Goal: Information Seeking & Learning: Learn about a topic

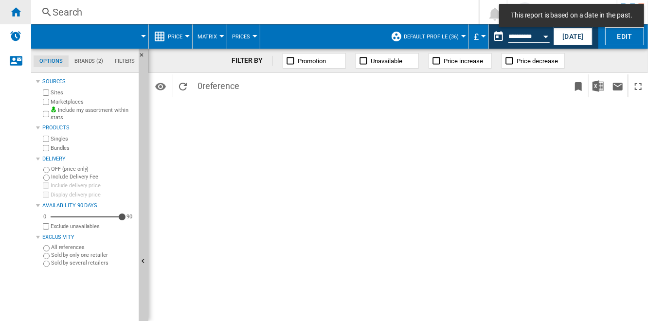
click at [18, 15] on ng-md-icon "Home" at bounding box center [16, 12] width 12 height 12
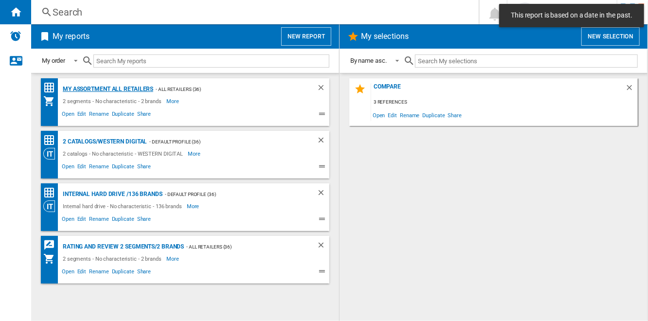
click at [129, 87] on div "My Assortment All retailers" at bounding box center [106, 89] width 93 height 12
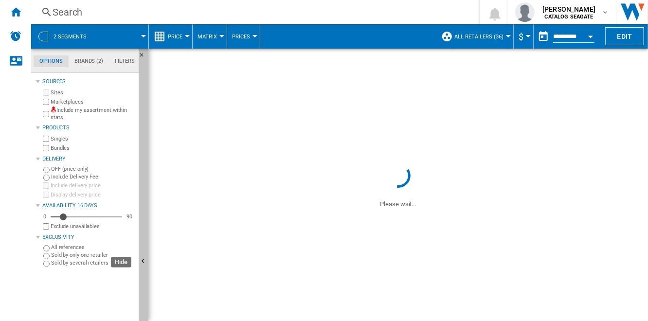
click at [145, 154] on button "Hide" at bounding box center [144, 262] width 10 height 426
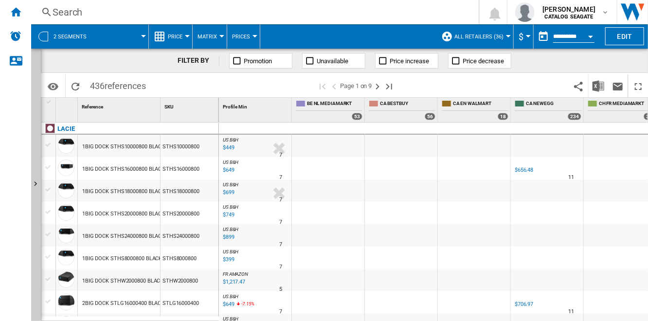
click at [117, 37] on span at bounding box center [121, 36] width 43 height 24
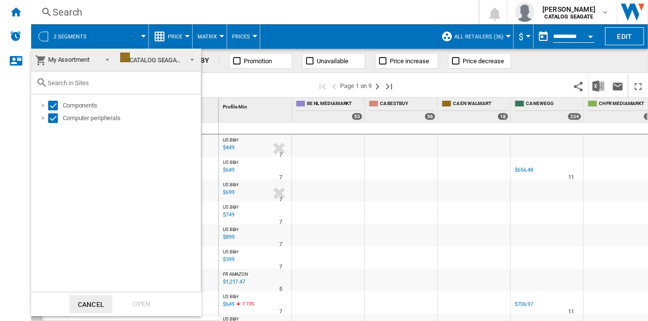
click at [265, 110] on md-backdrop at bounding box center [324, 160] width 648 height 321
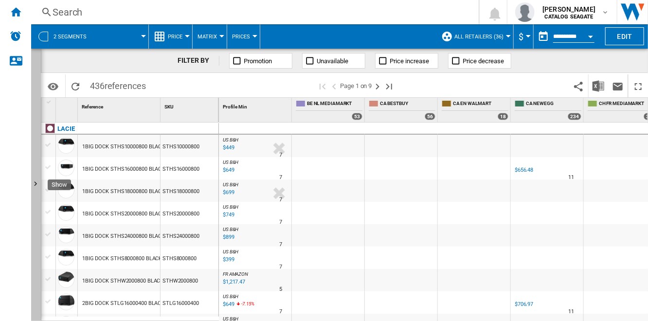
click at [38, 93] on button "Show" at bounding box center [36, 185] width 10 height 272
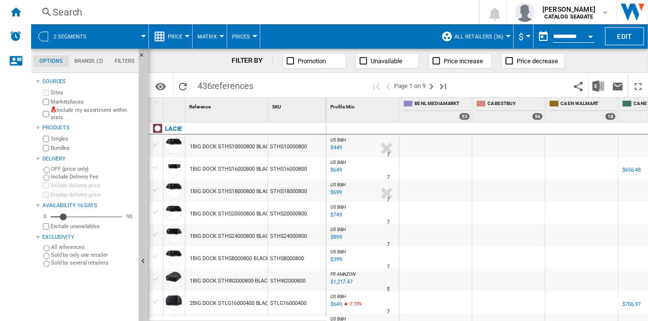
click at [71, 101] on label "Marketplaces" at bounding box center [93, 101] width 84 height 7
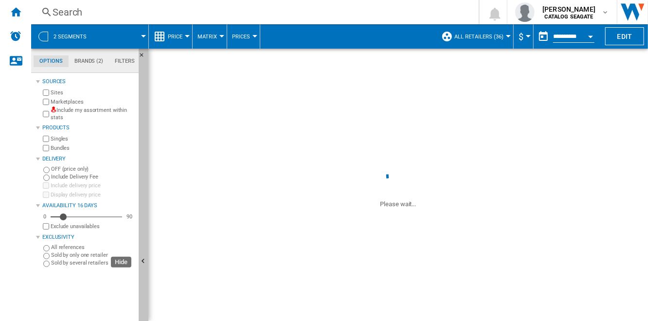
click at [144, 112] on button "Hide" at bounding box center [144, 262] width 10 height 426
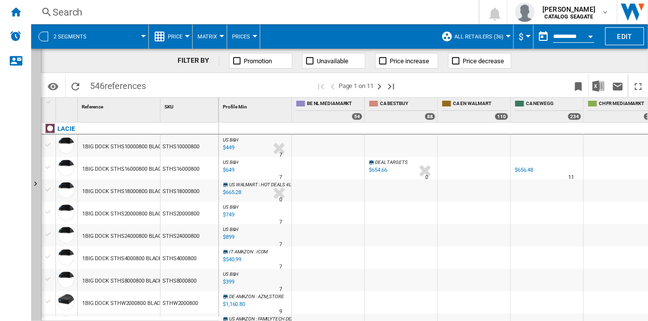
click at [336, 62] on span "Unavailable" at bounding box center [333, 60] width 32 height 7
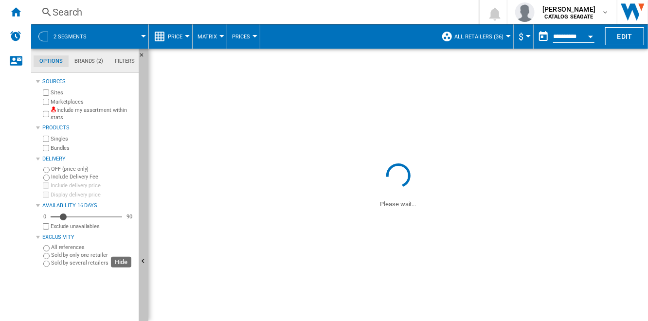
click at [142, 183] on button "Hide" at bounding box center [144, 262] width 10 height 426
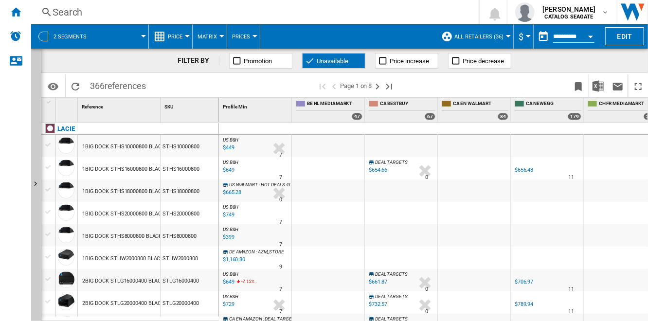
click at [320, 167] on div at bounding box center [328, 168] width 72 height 22
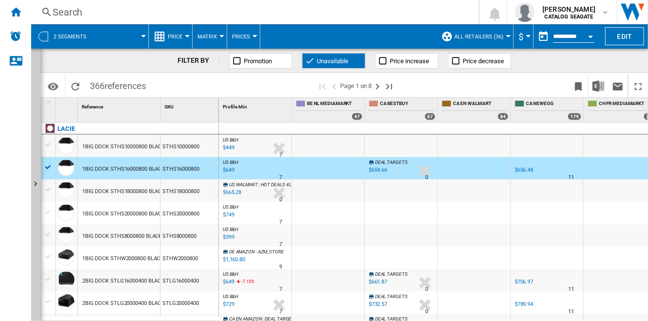
click at [334, 62] on span "Unavailable" at bounding box center [333, 60] width 32 height 7
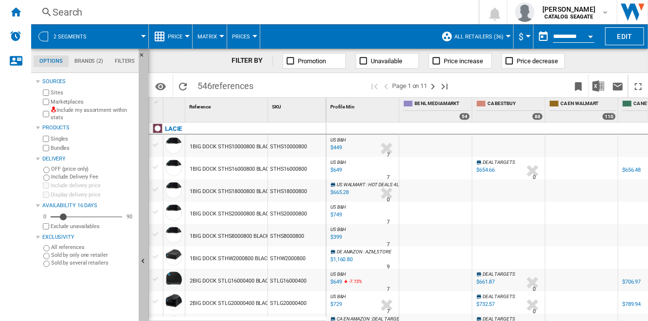
click at [145, 173] on button "Hide" at bounding box center [144, 262] width 10 height 426
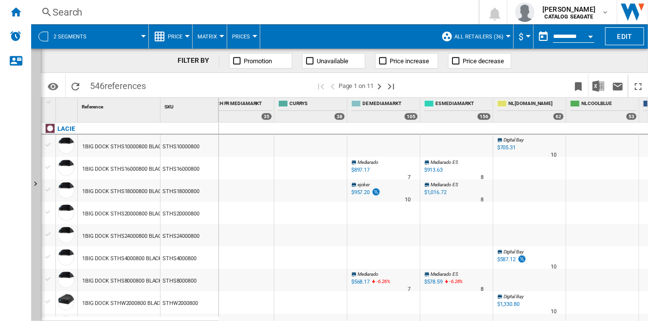
scroll to position [0, 428]
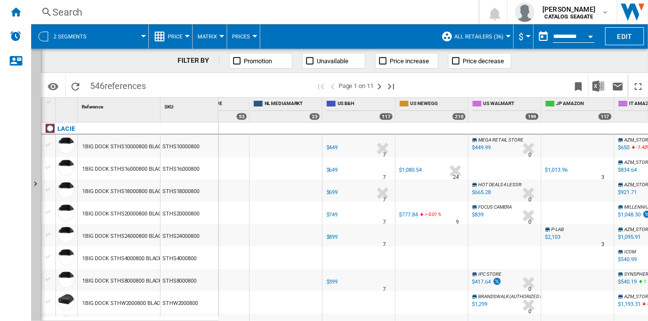
click at [406, 213] on div "$777.84" at bounding box center [408, 215] width 18 height 6
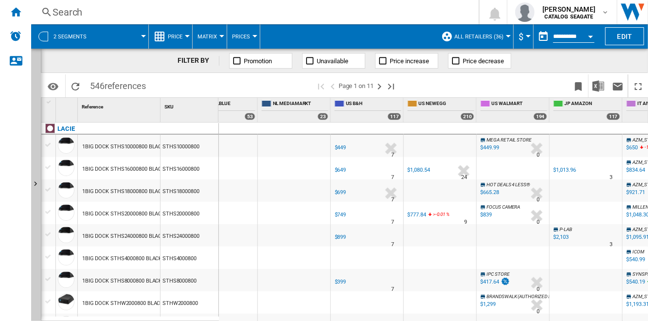
click at [342, 147] on div "$449" at bounding box center [341, 147] width 12 height 6
click at [343, 192] on div "$699" at bounding box center [341, 192] width 12 height 6
